Goal: Transaction & Acquisition: Subscribe to service/newsletter

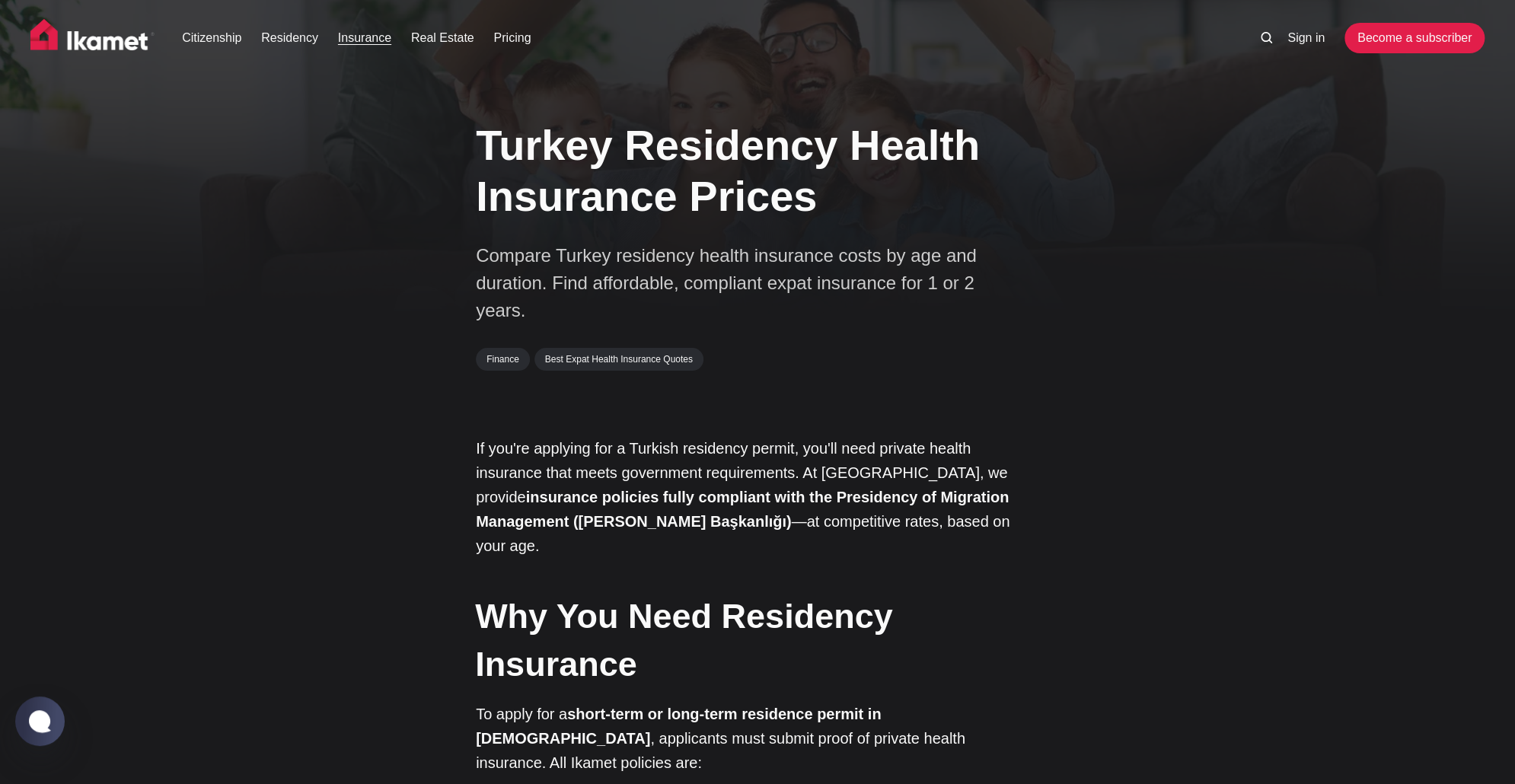
click at [366, 38] on link "Insurance" at bounding box center [364, 38] width 53 height 18
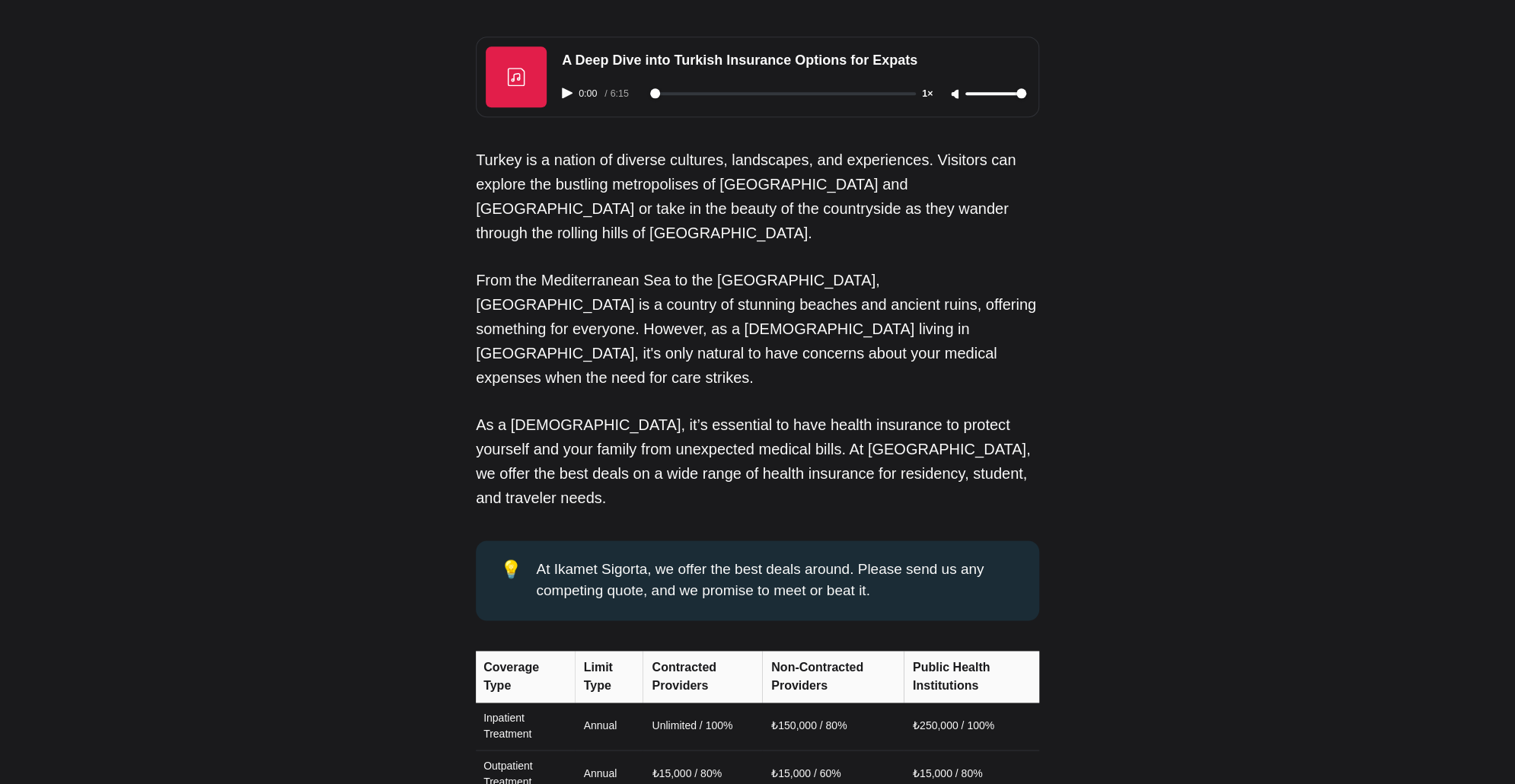
scroll to position [1218, 0]
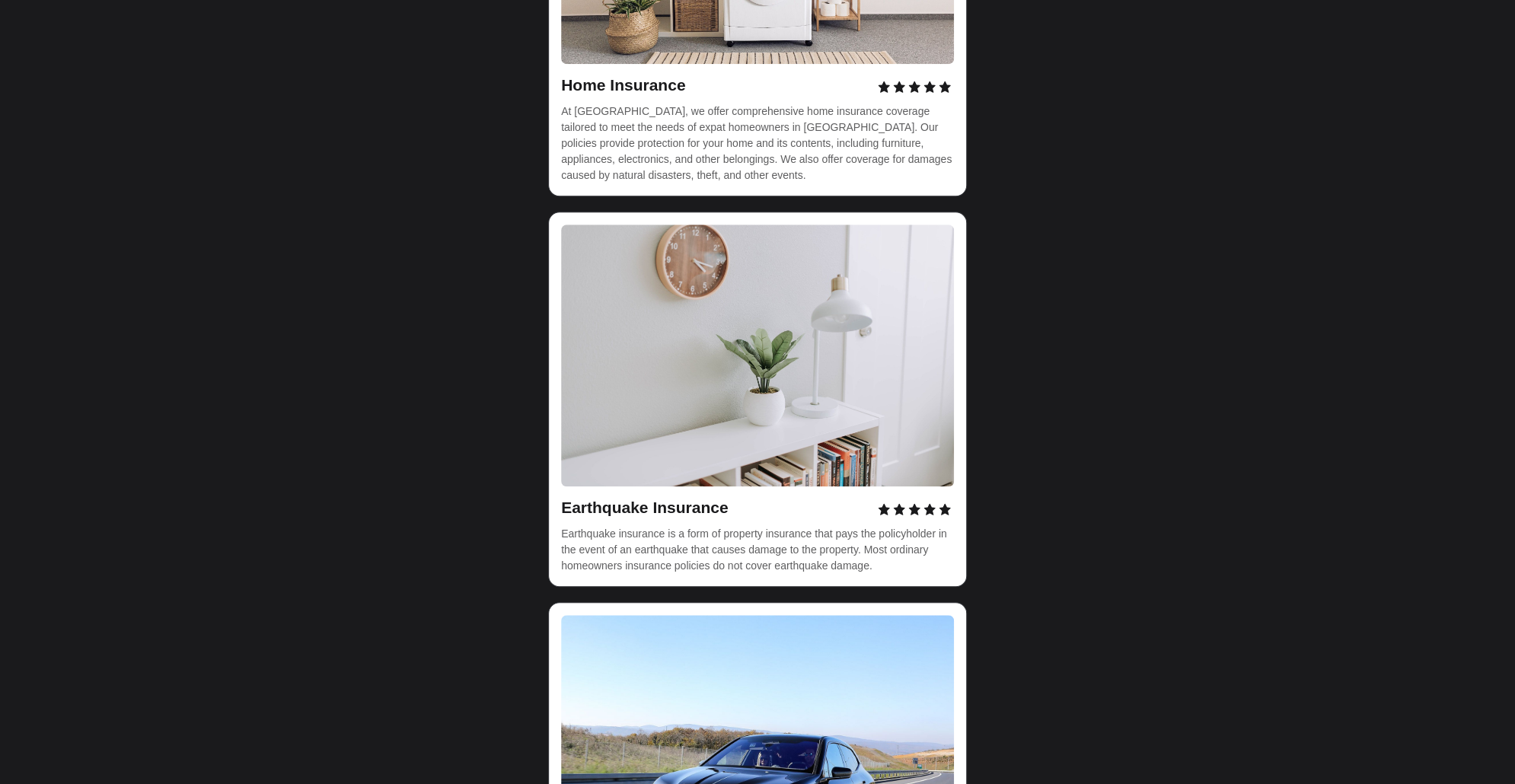
drag, startPoint x: 1044, startPoint y: 496, endPoint x: 1029, endPoint y: 373, distance: 123.9
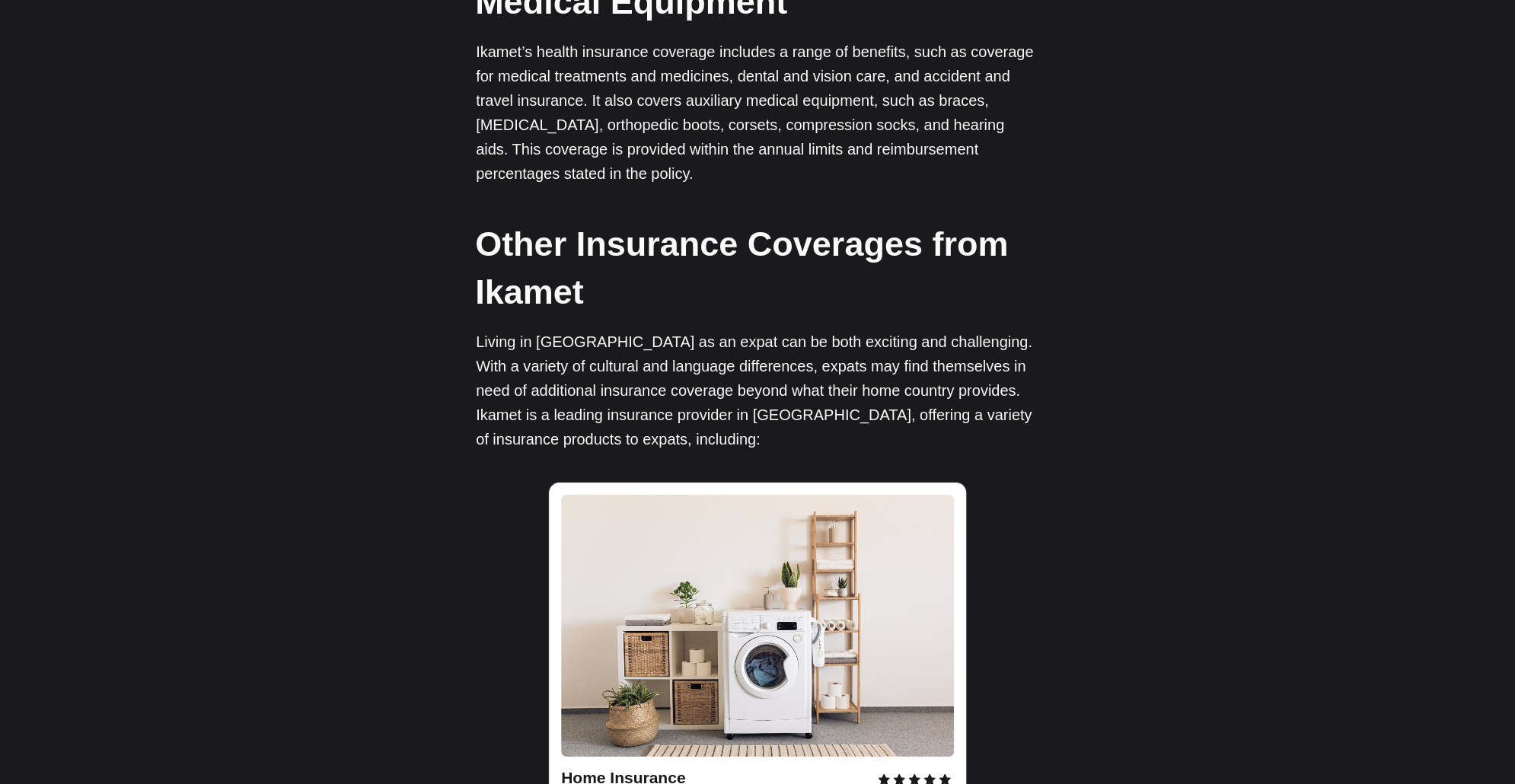
scroll to position [3676, 0]
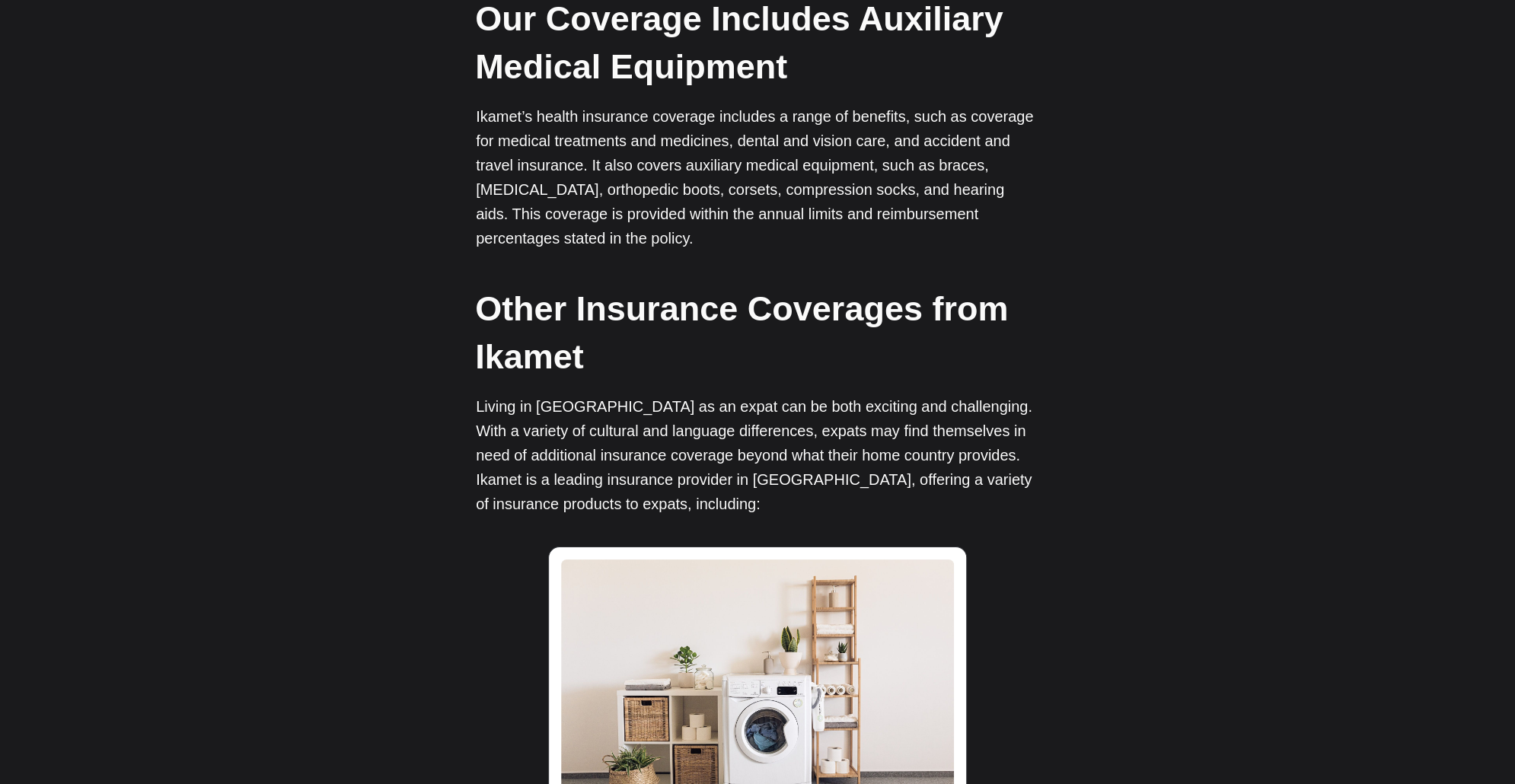
drag, startPoint x: 1092, startPoint y: 248, endPoint x: 1102, endPoint y: 295, distance: 48.1
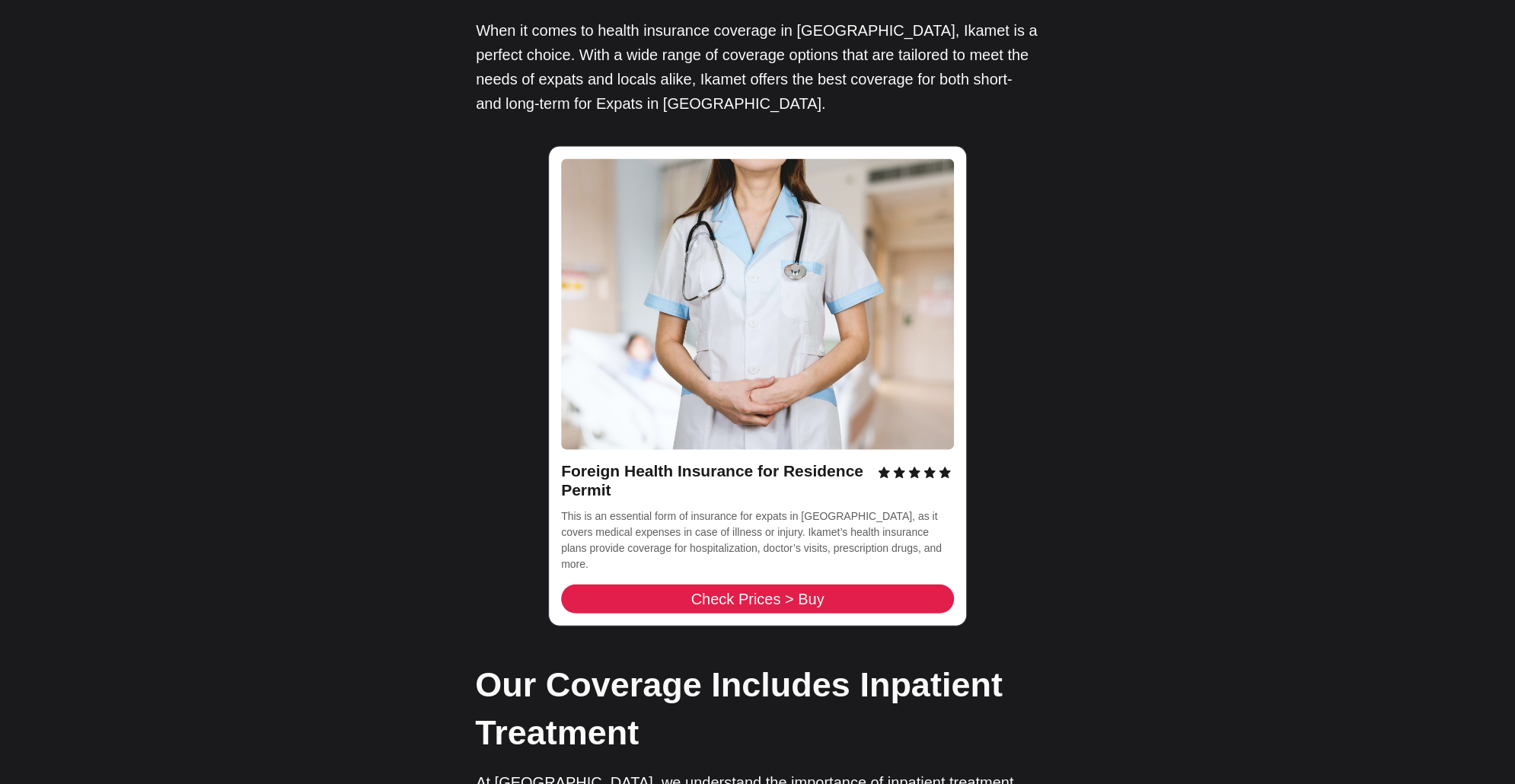
scroll to position [0, 0]
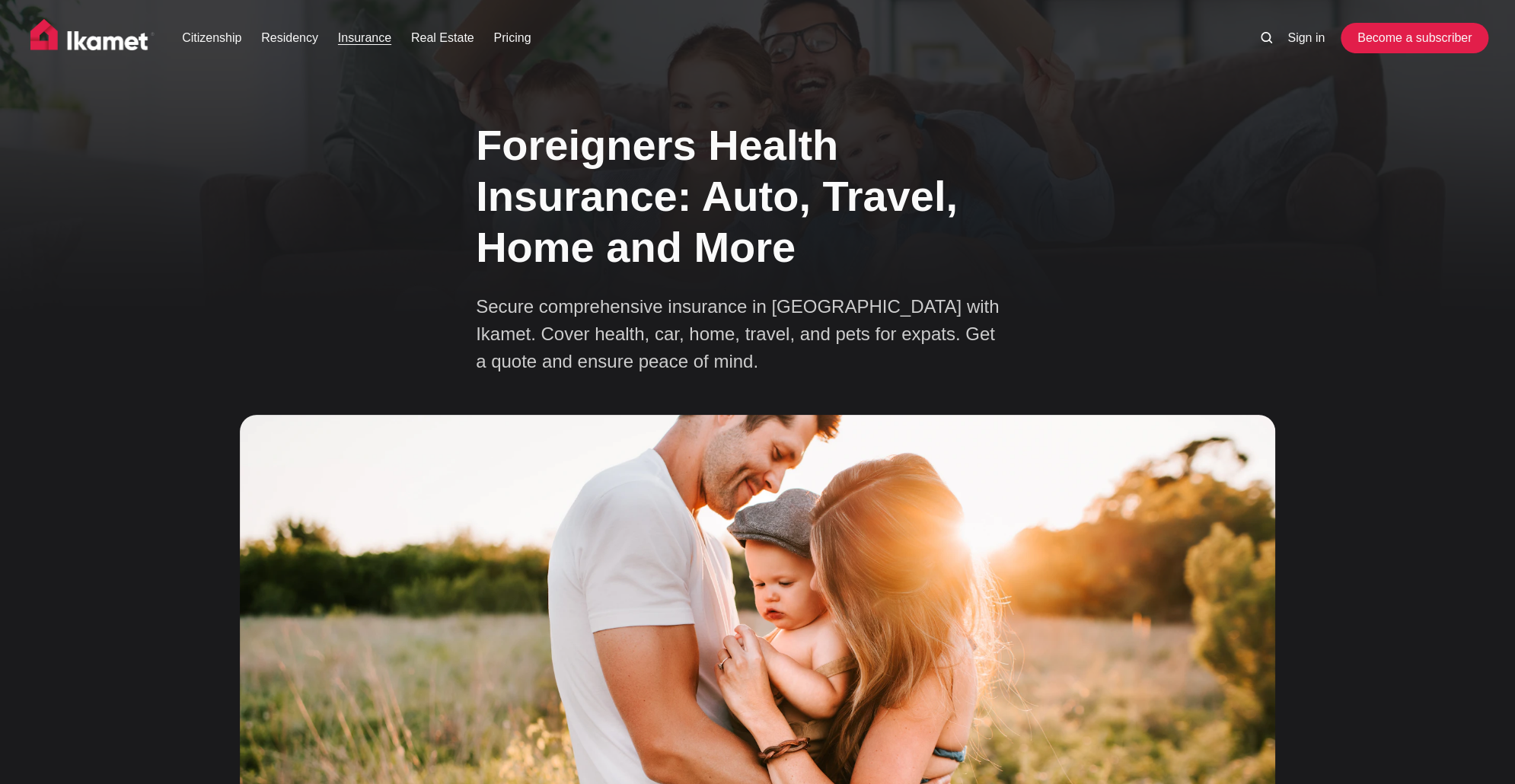
click at [1425, 37] on link "Become a subscriber" at bounding box center [1415, 38] width 140 height 30
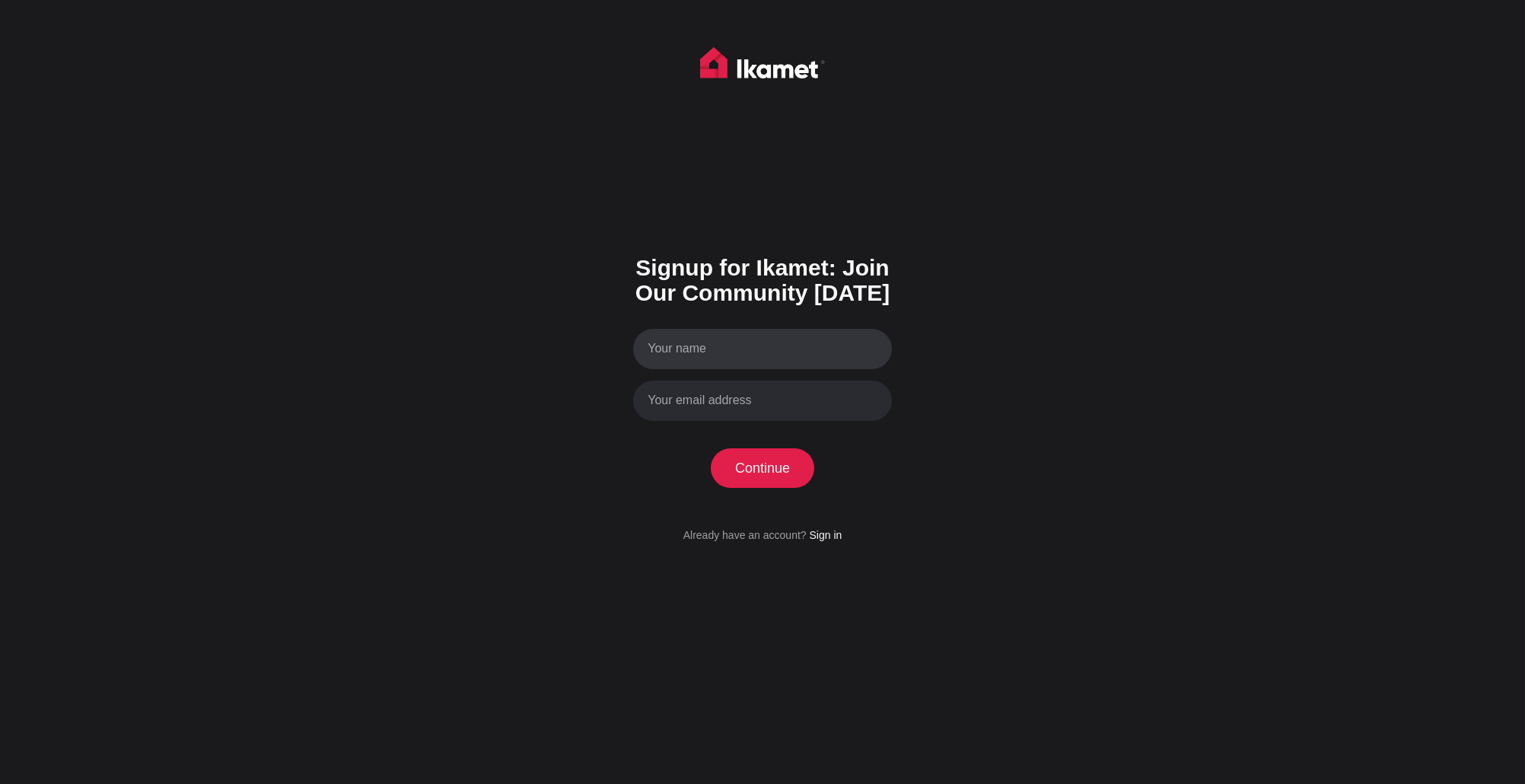
click at [745, 345] on input "Your name" at bounding box center [762, 349] width 259 height 40
